Goal: Task Accomplishment & Management: Manage account settings

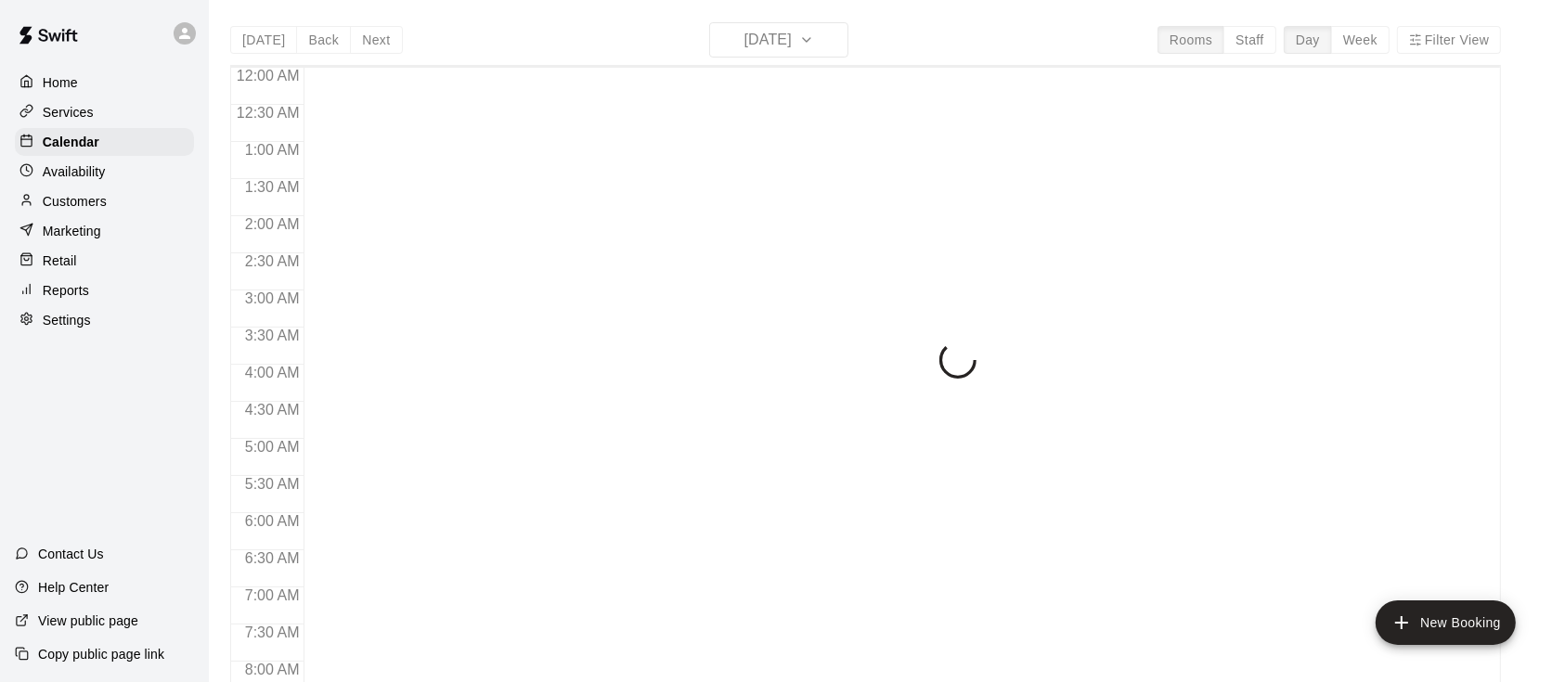
scroll to position [1145, 0]
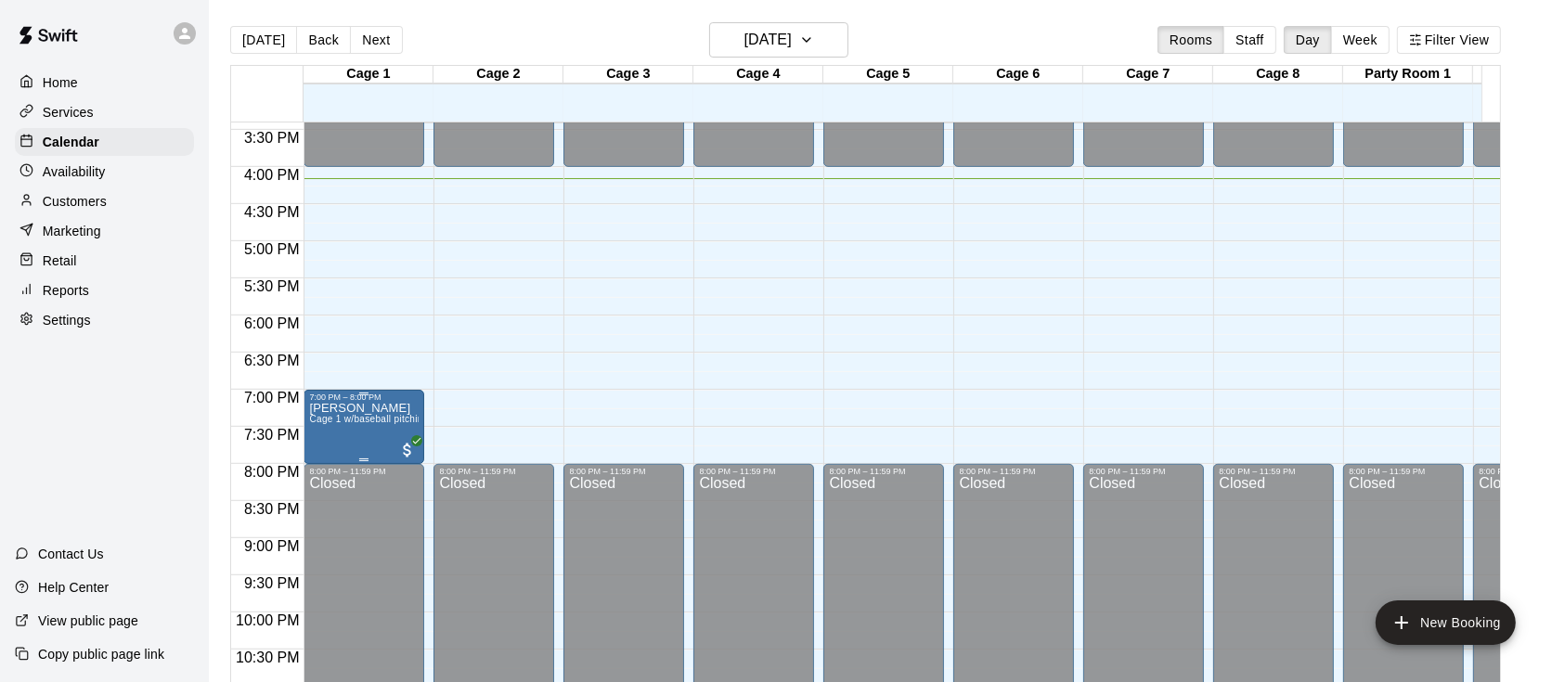
click at [365, 397] on div "7:00 PM – 8:00 PM" at bounding box center [364, 397] width 110 height 9
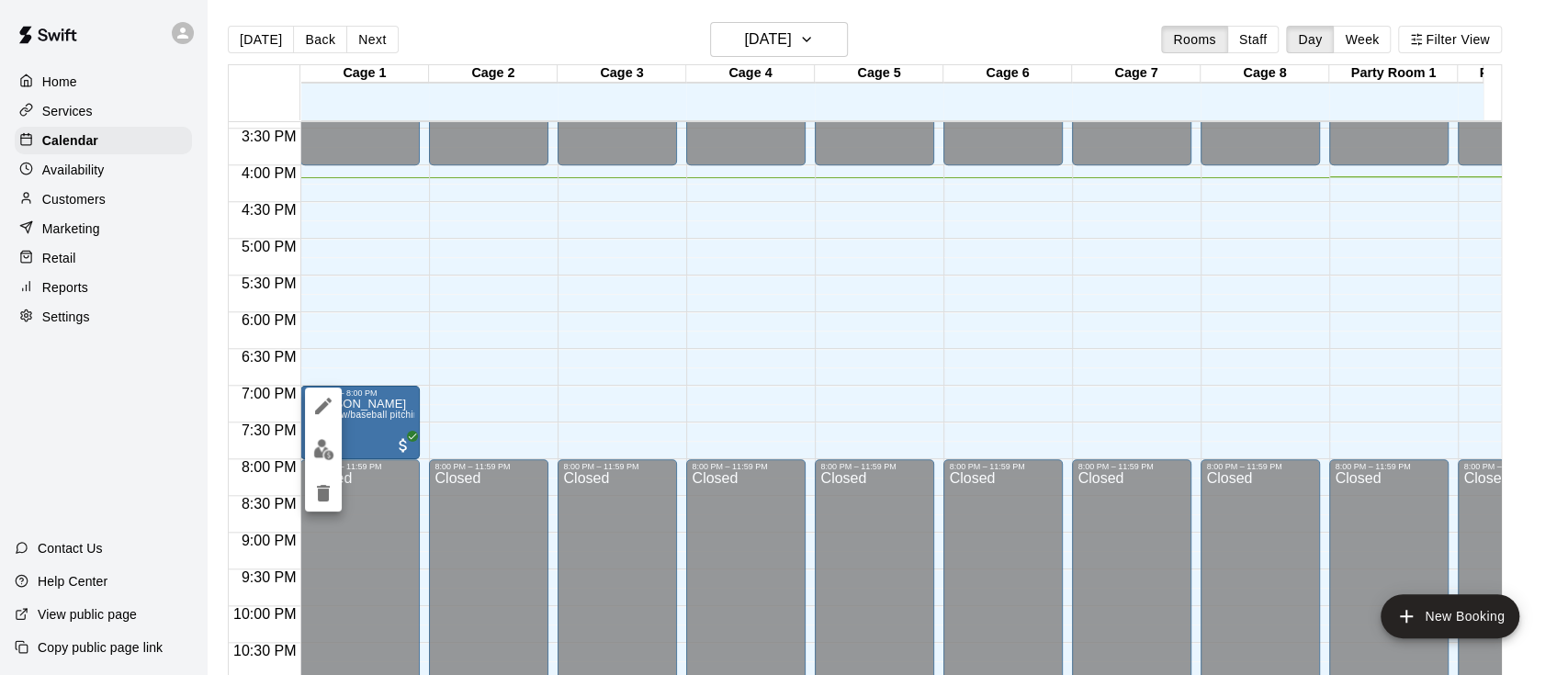
click at [105, 213] on div at bounding box center [784, 338] width 1568 height 675
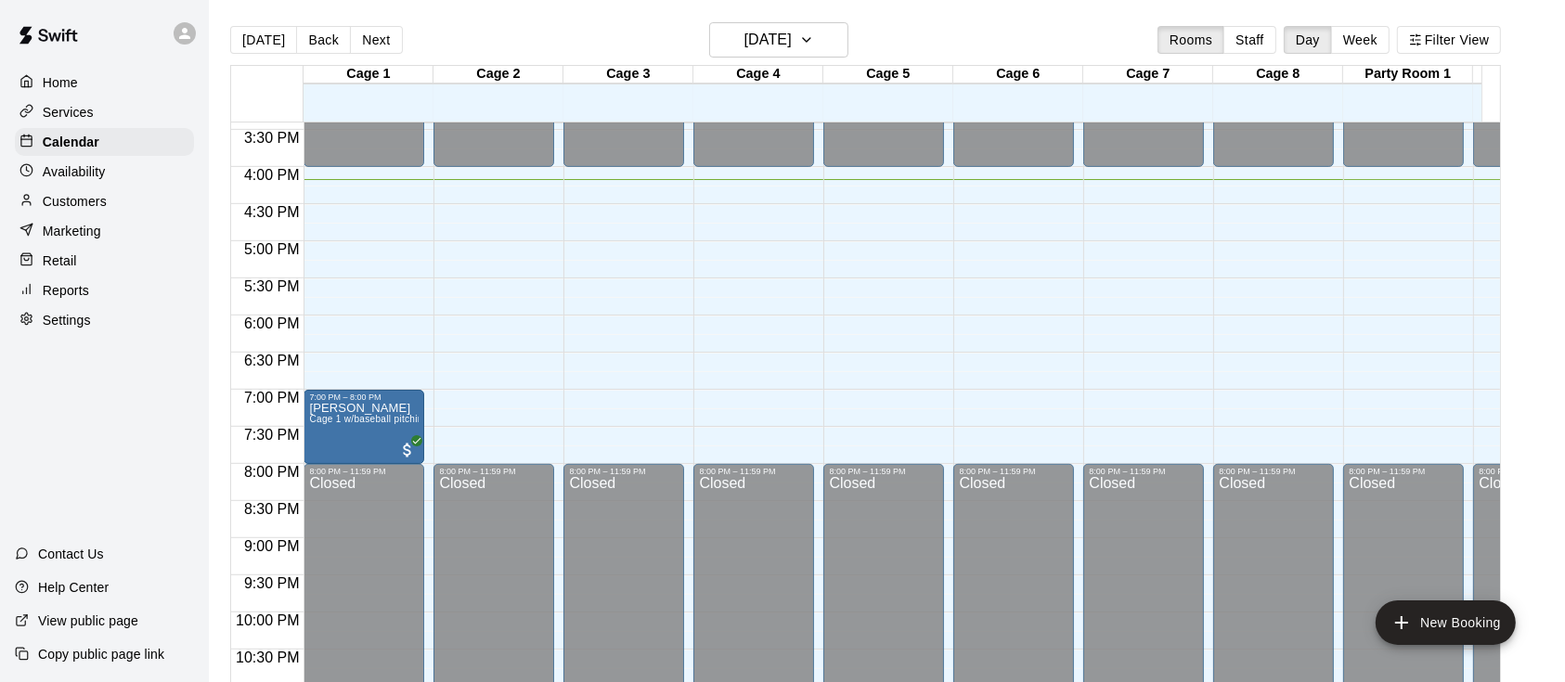
click at [74, 201] on p "Customers" at bounding box center [75, 201] width 64 height 19
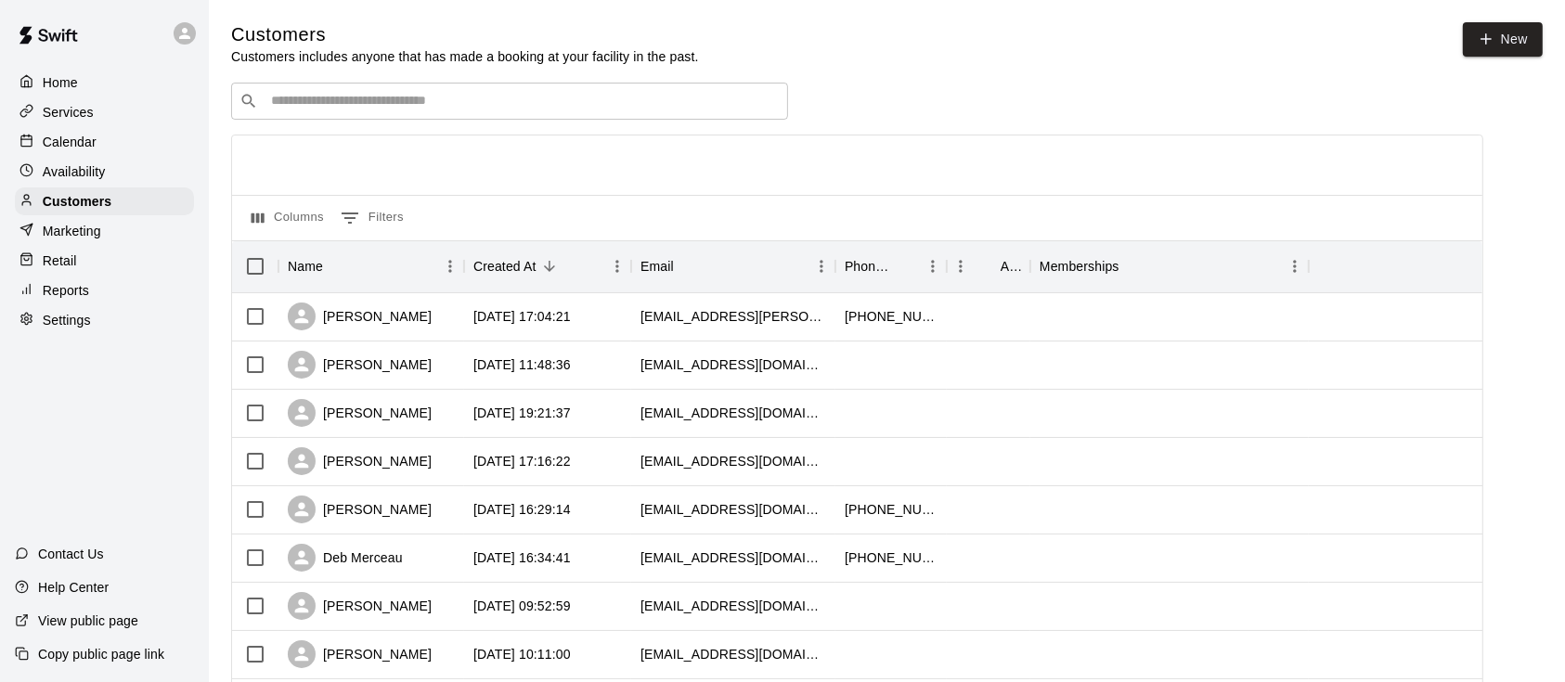
click at [579, 89] on div "​ ​" at bounding box center [509, 101] width 557 height 37
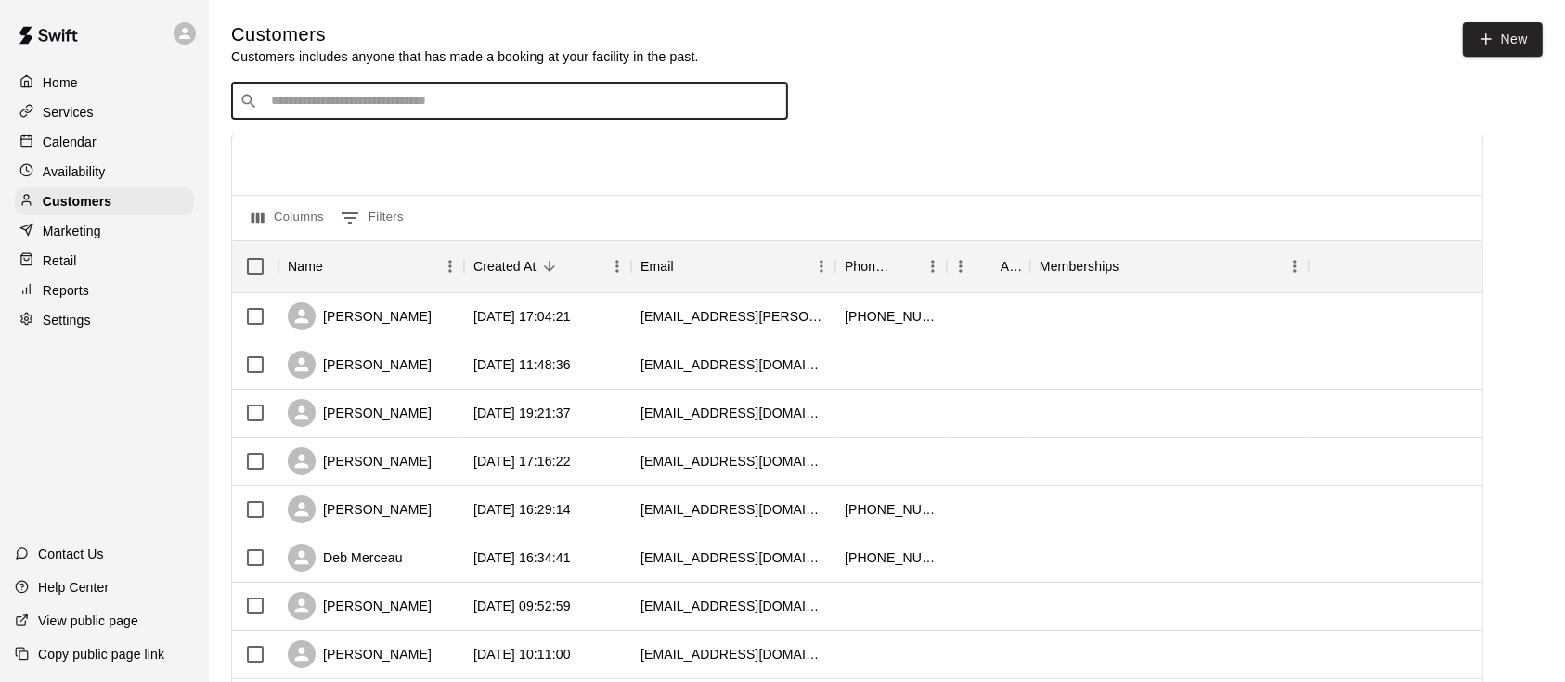
type input "*"
type input "*******"
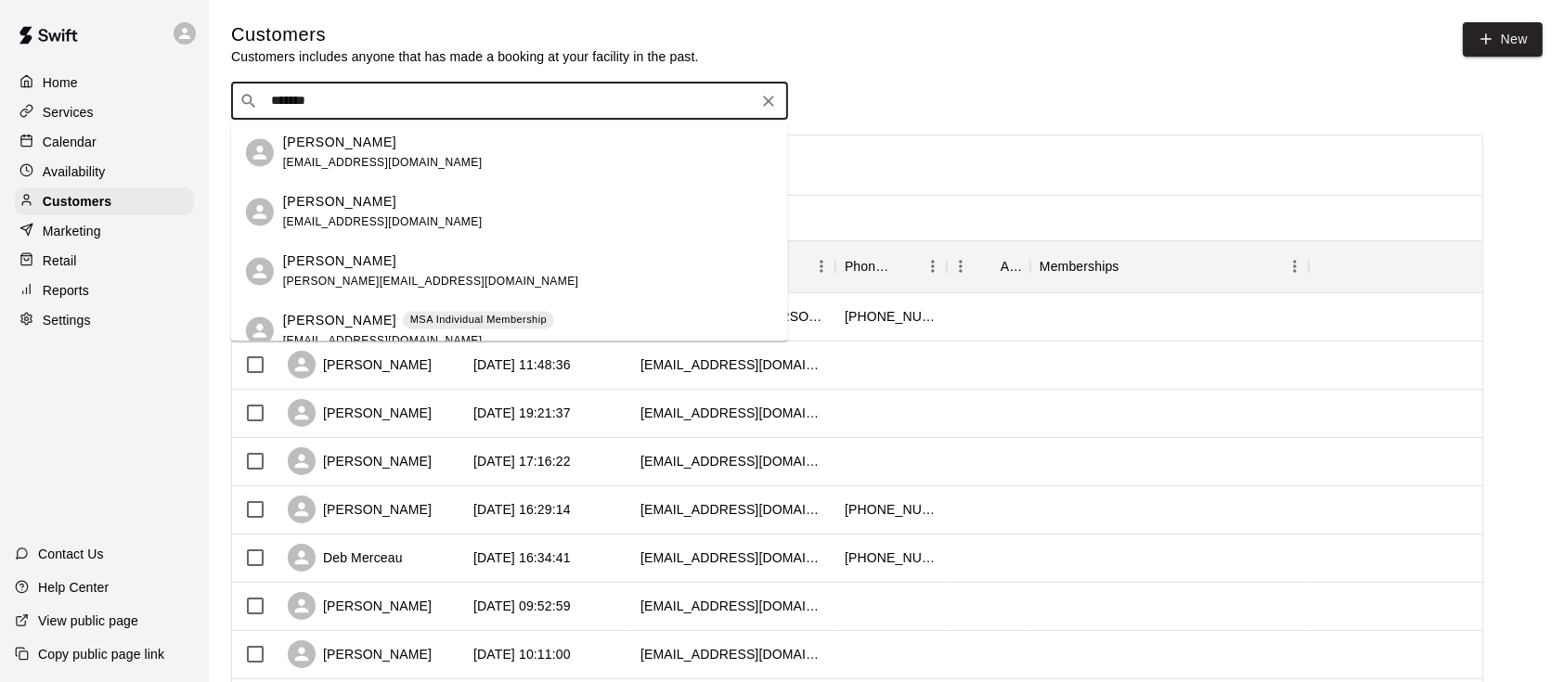
click at [422, 107] on input "*******" at bounding box center [508, 101] width 486 height 19
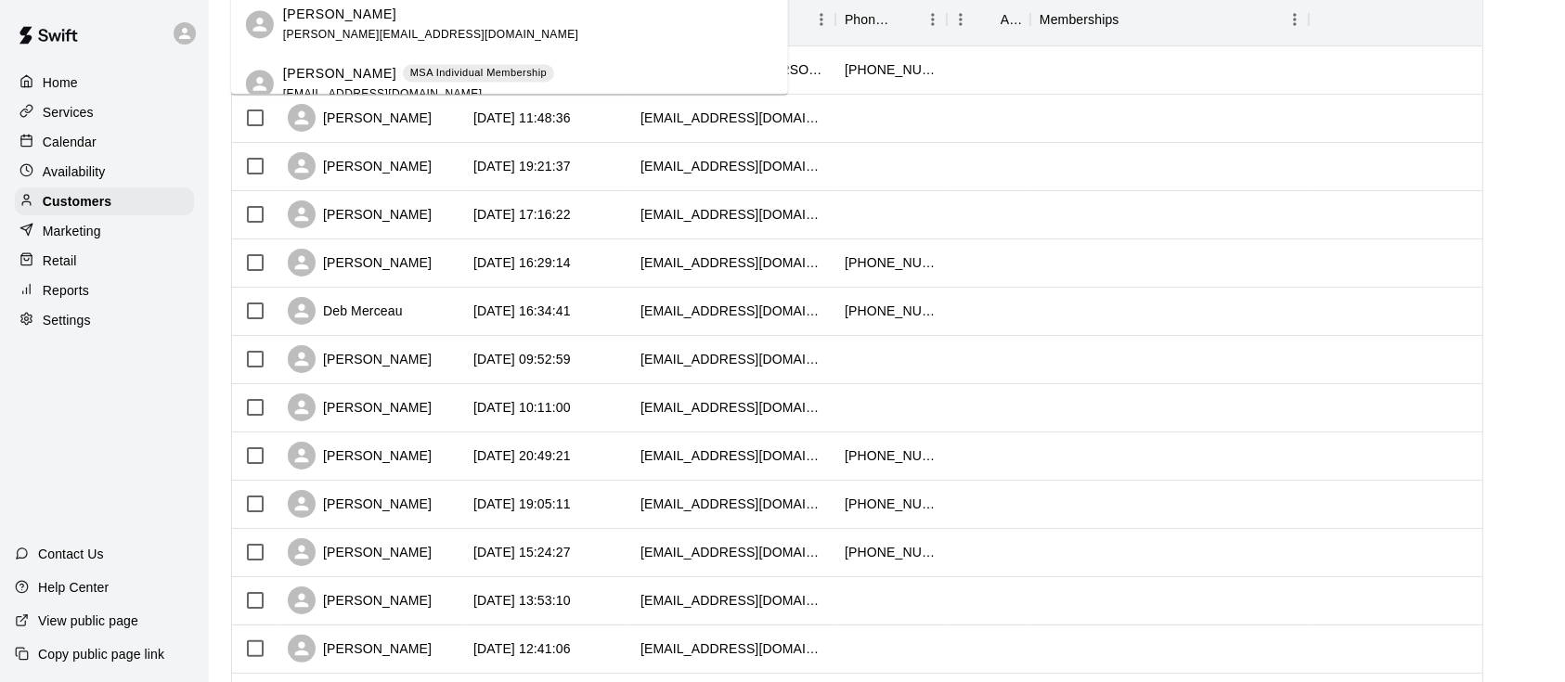
click at [376, 61] on div "[PERSON_NAME] MSA Individual Membership [EMAIL_ADDRESS][DOMAIN_NAME]" at bounding box center [509, 83] width 557 height 59
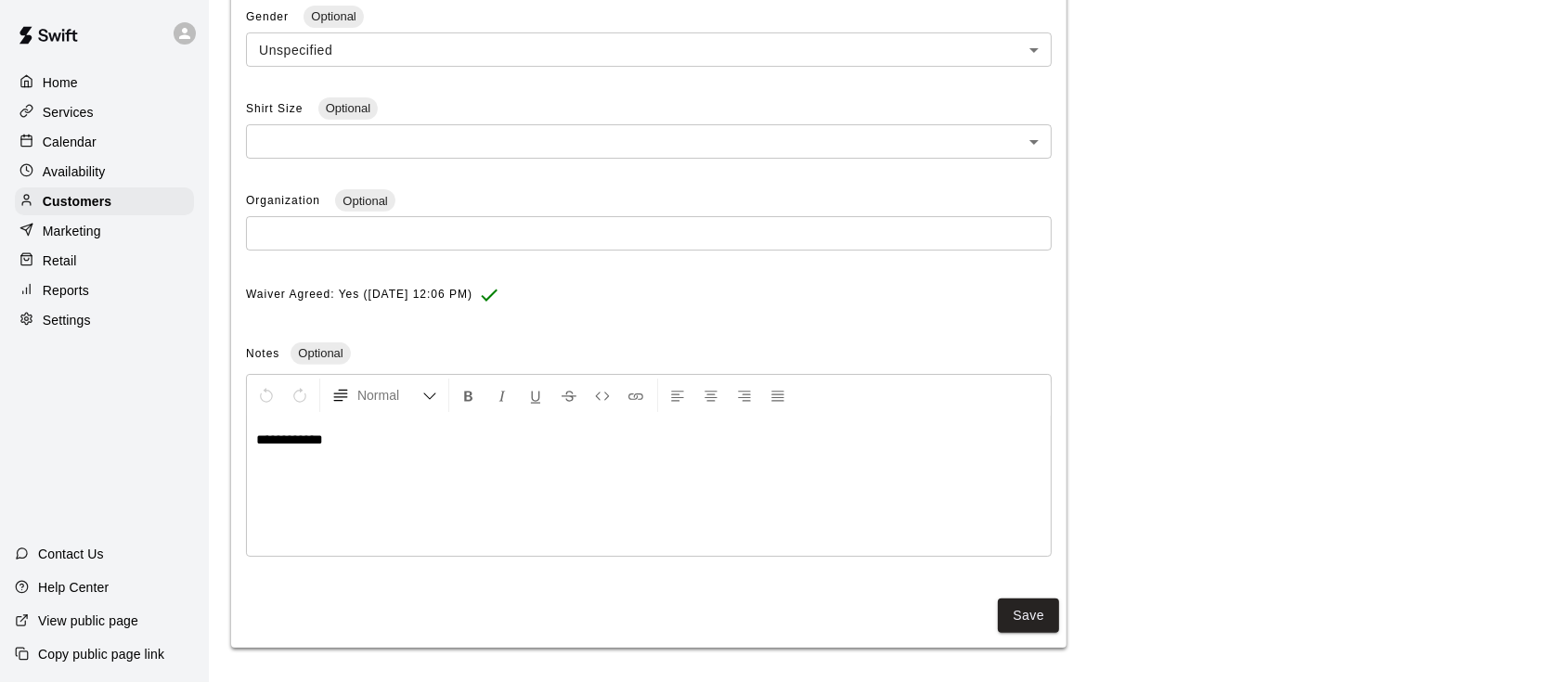
scroll to position [552, 0]
click at [1035, 611] on button "Save" at bounding box center [1028, 615] width 61 height 34
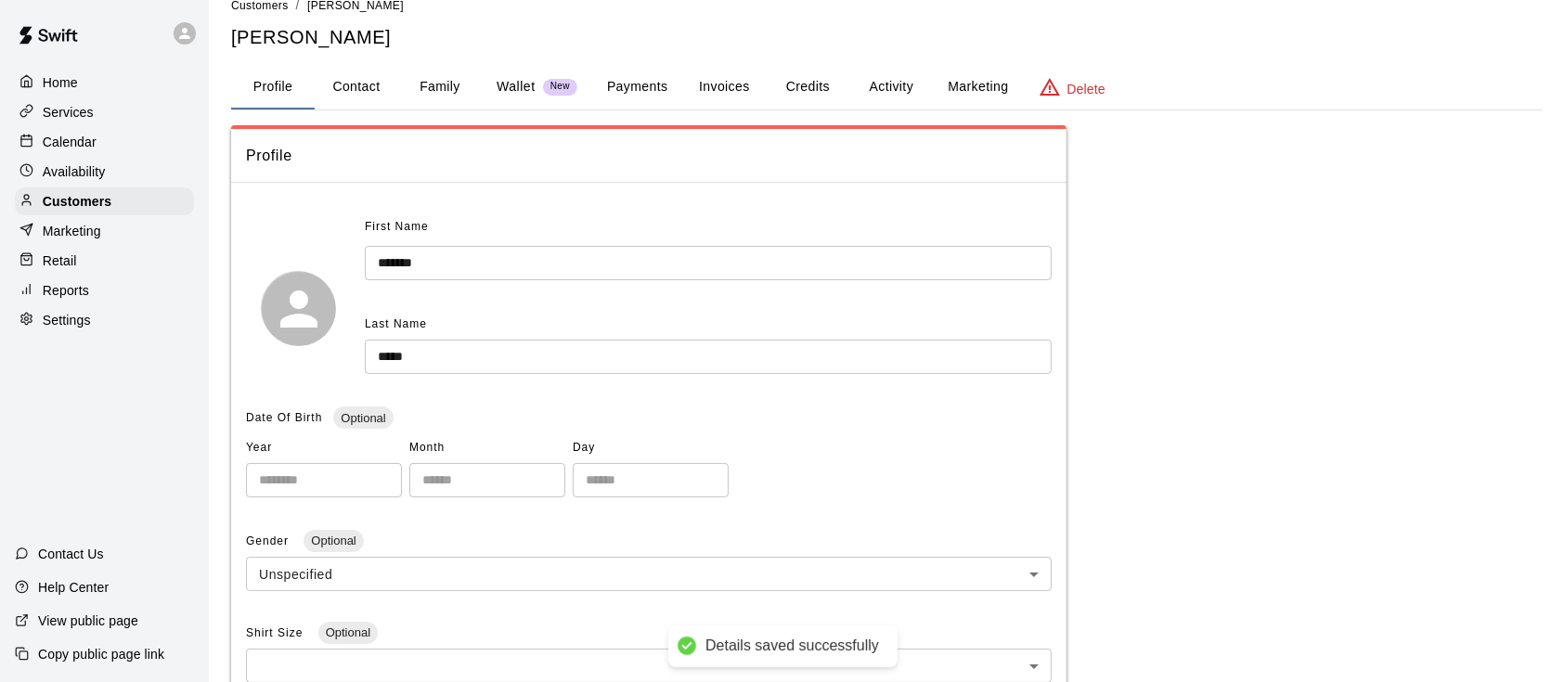
scroll to position [0, 0]
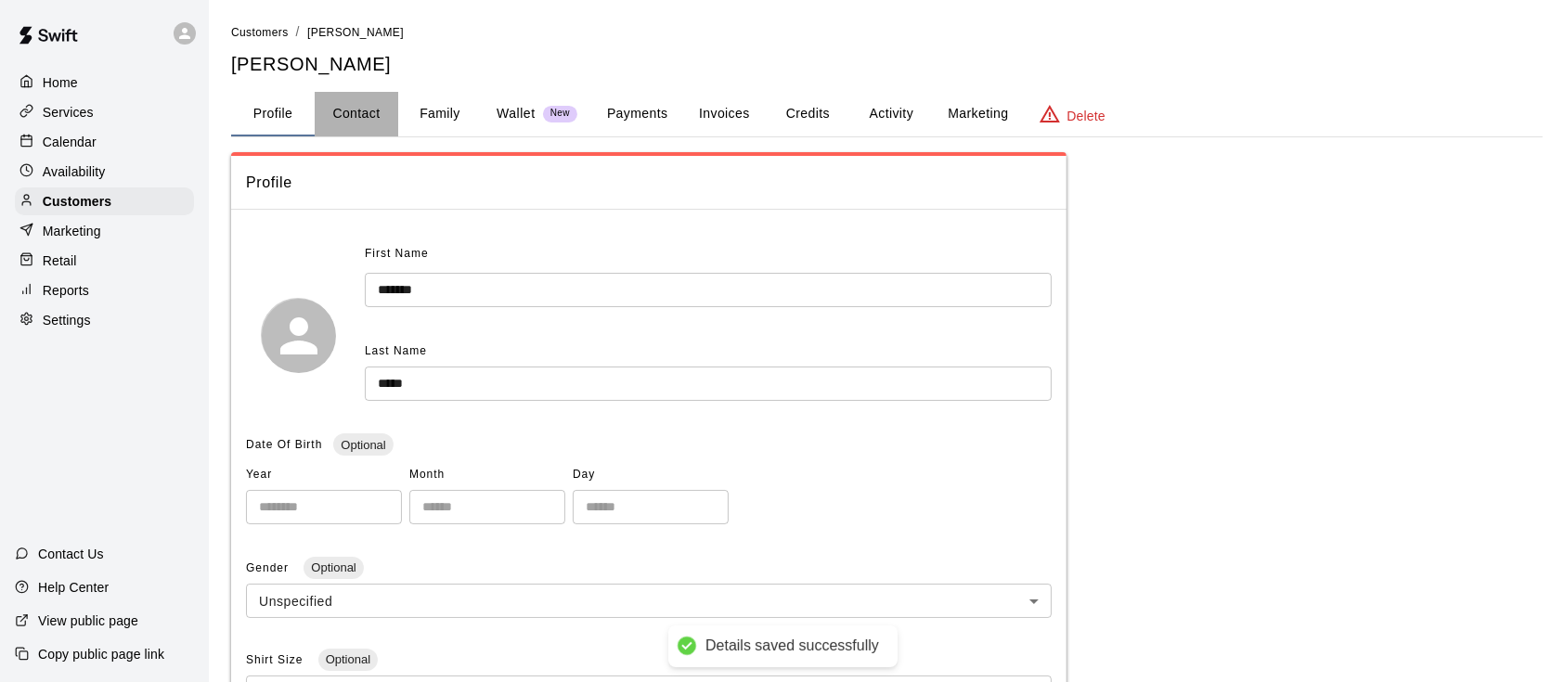
click at [366, 117] on button "Contact" at bounding box center [357, 114] width 84 height 45
select select "**"
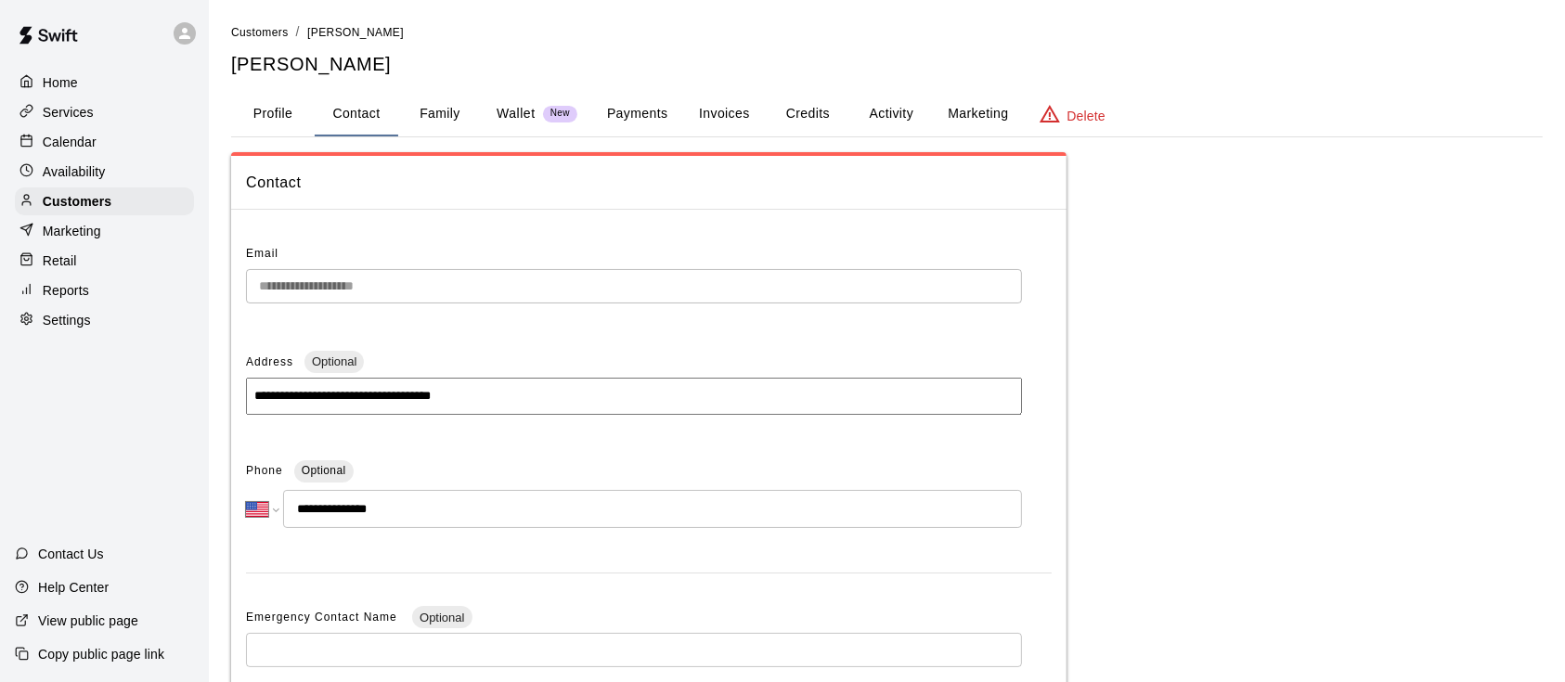
click at [109, 85] on div "Home" at bounding box center [104, 83] width 179 height 28
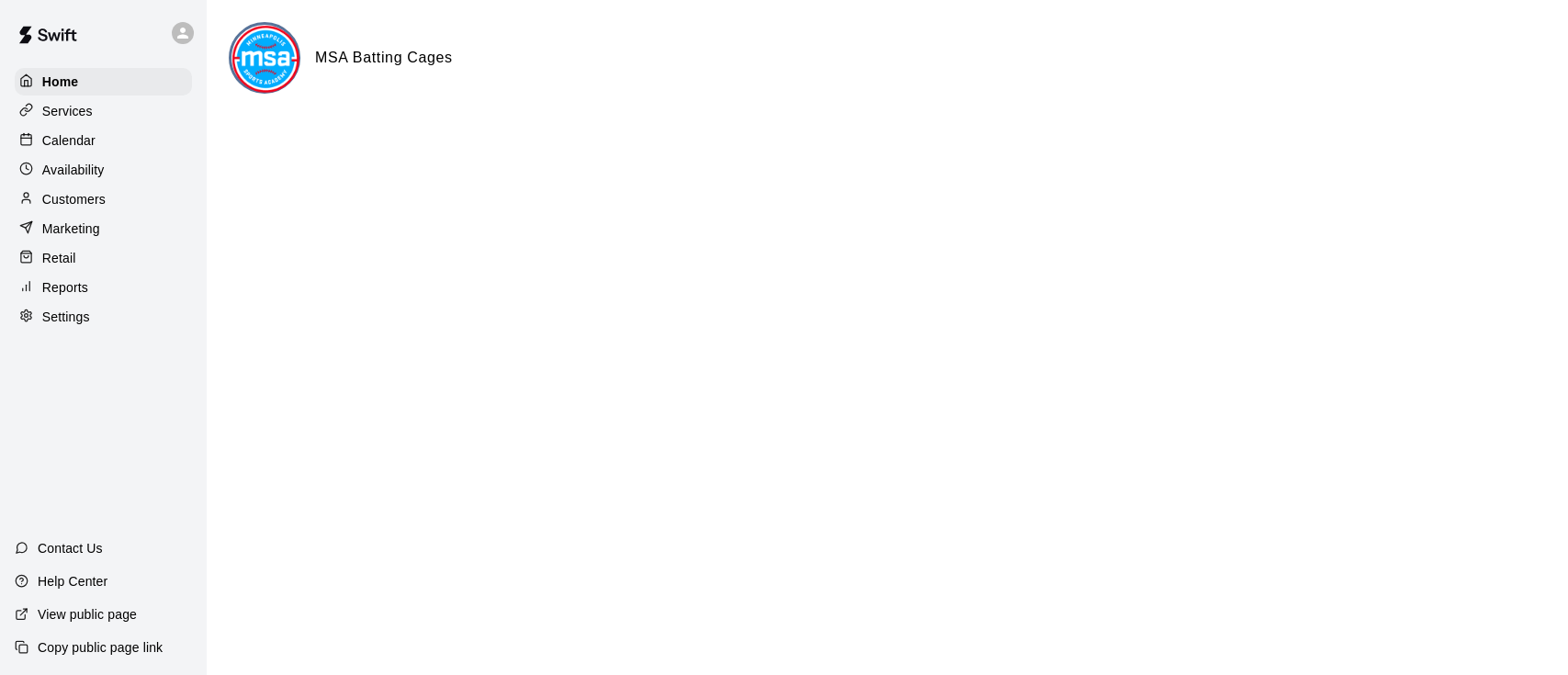
click at [96, 132] on div "Calendar" at bounding box center [103, 141] width 177 height 28
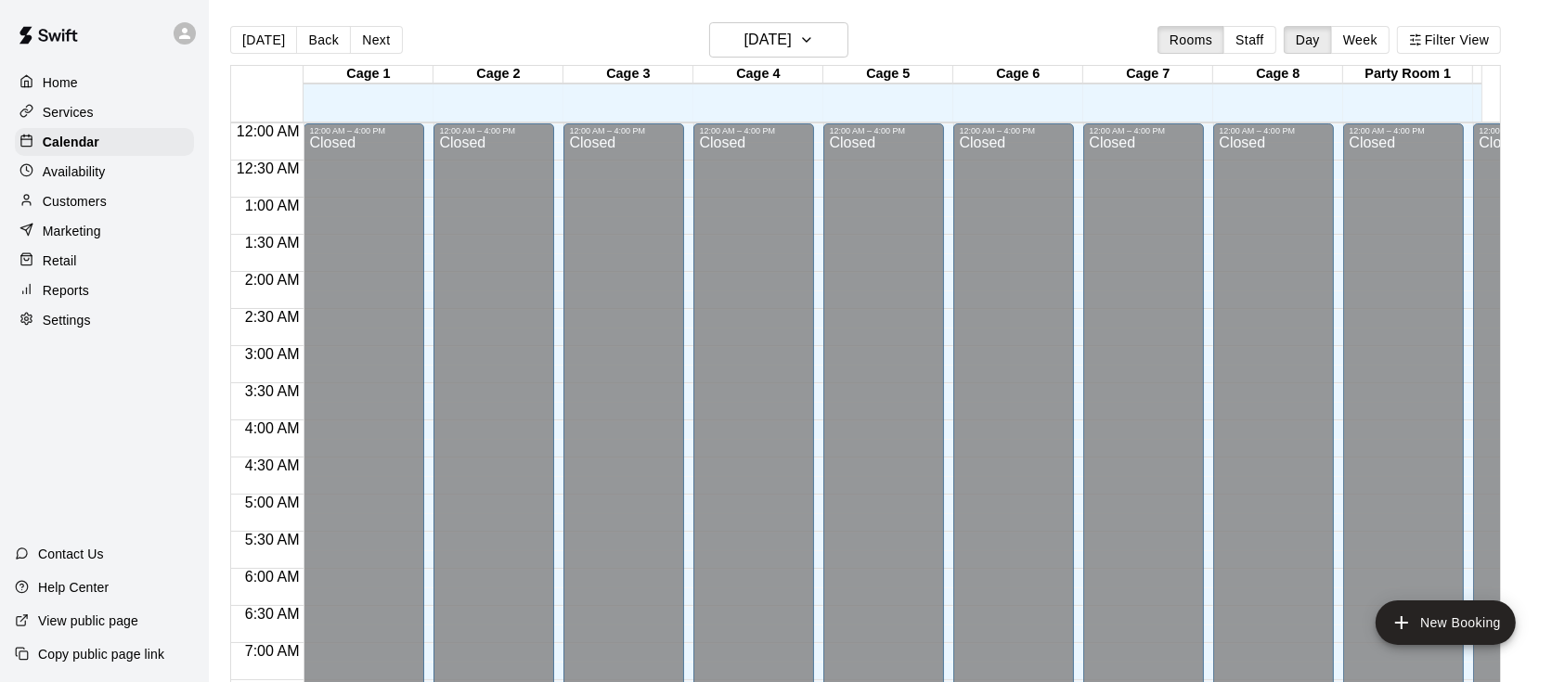
scroll to position [1145, 0]
